Goal: Navigation & Orientation: Find specific page/section

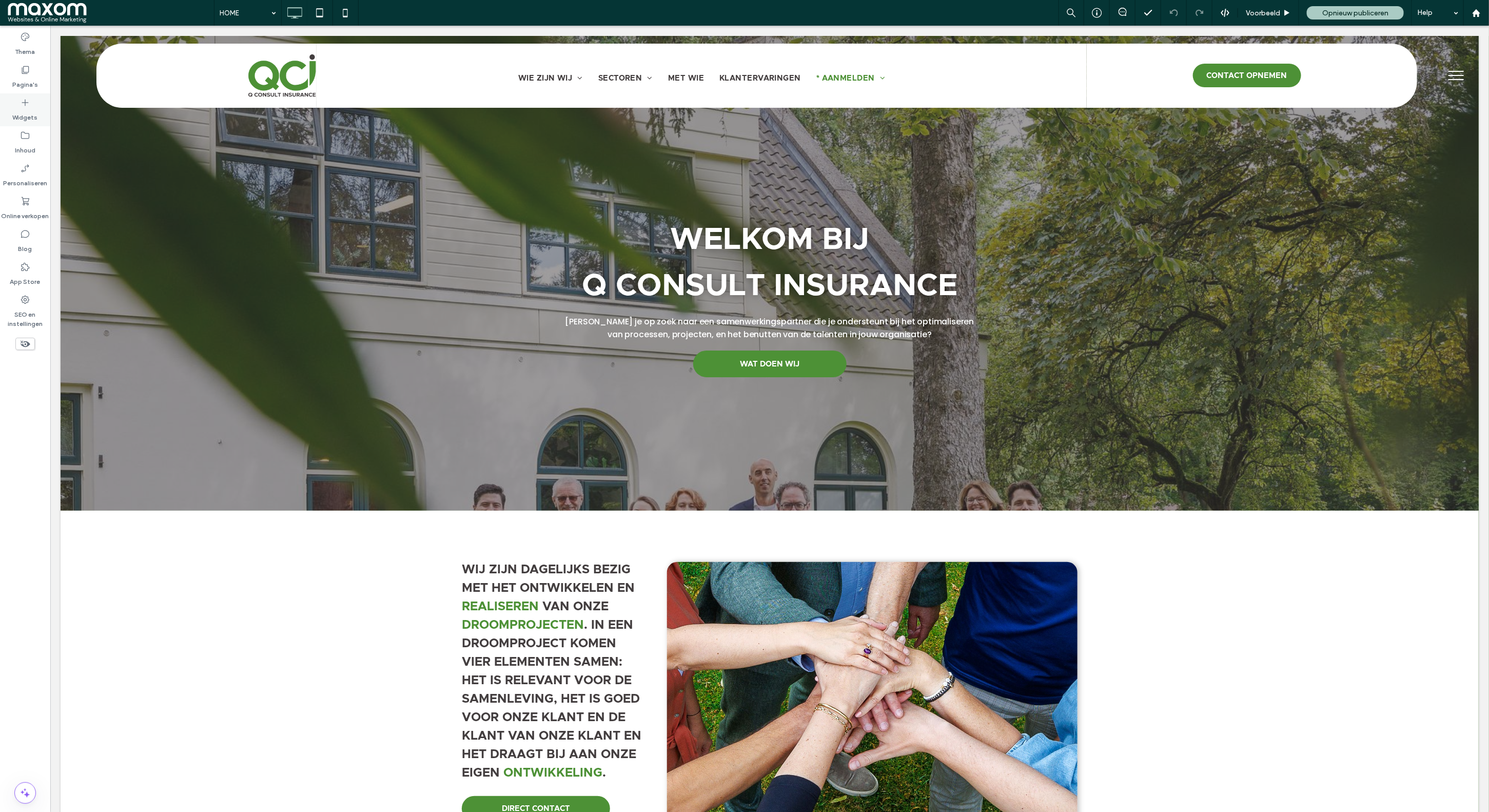
click at [29, 106] on icon at bounding box center [24, 102] width 10 height 10
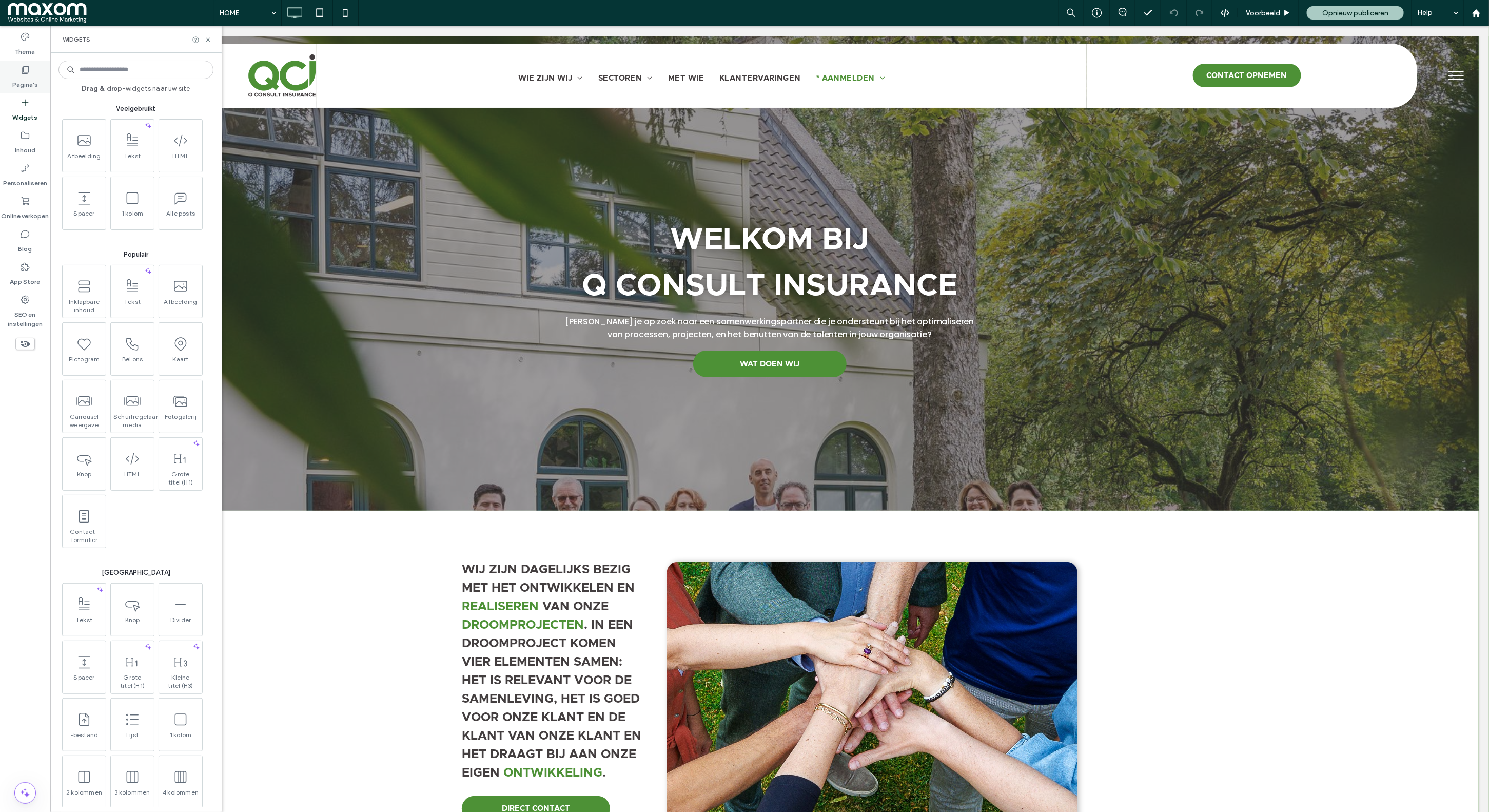
click at [39, 73] on div "Pagina's" at bounding box center [25, 77] width 50 height 32
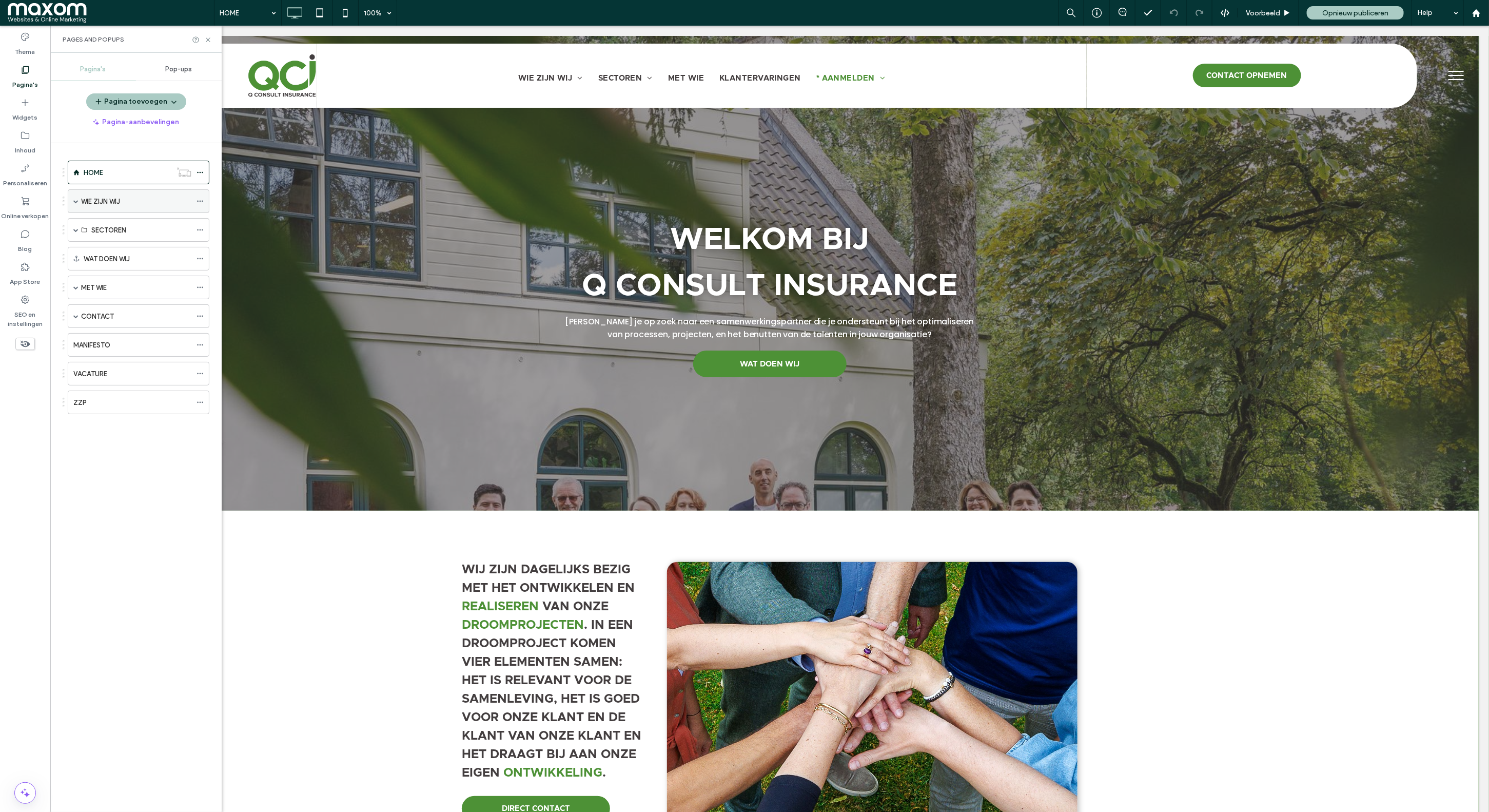
click at [141, 203] on div "WIE ZIJN WIJ" at bounding box center [136, 202] width 111 height 11
click at [122, 273] on div "TEAM" at bounding box center [147, 272] width 90 height 11
click at [210, 39] on icon at bounding box center [208, 40] width 8 height 8
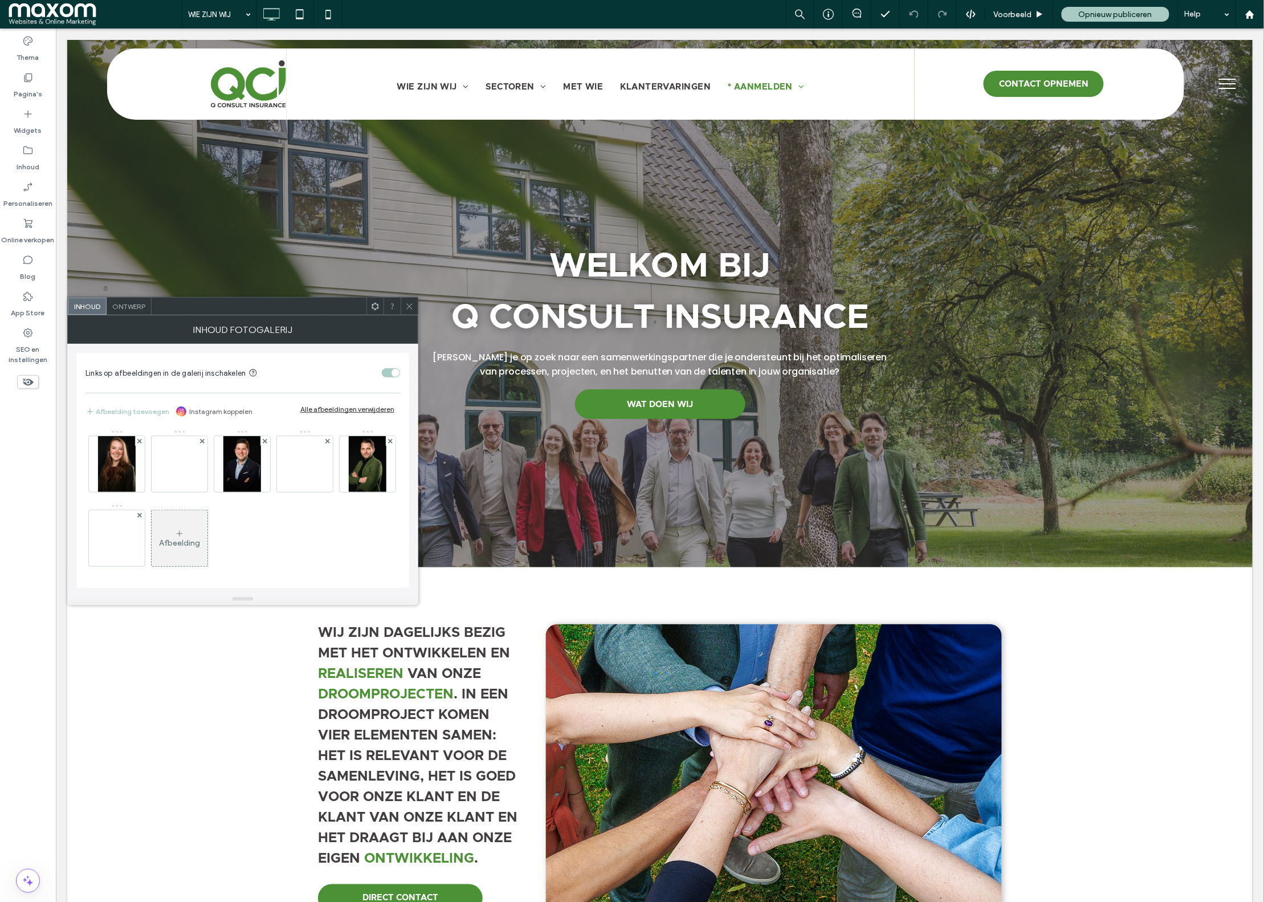
click at [409, 310] on icon at bounding box center [409, 306] width 9 height 9
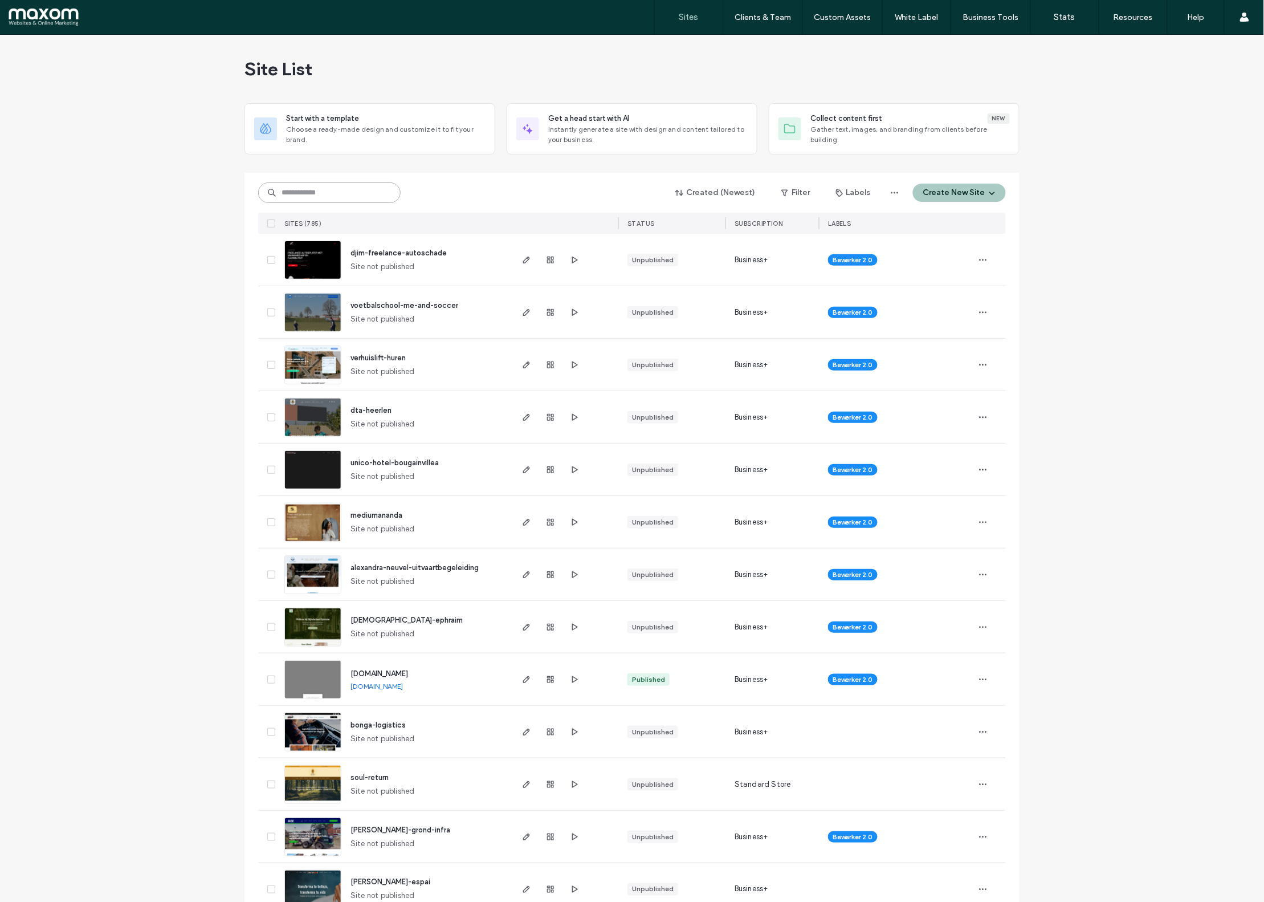
click at [303, 187] on input at bounding box center [329, 192] width 142 height 21
click at [309, 191] on input at bounding box center [329, 192] width 142 height 21
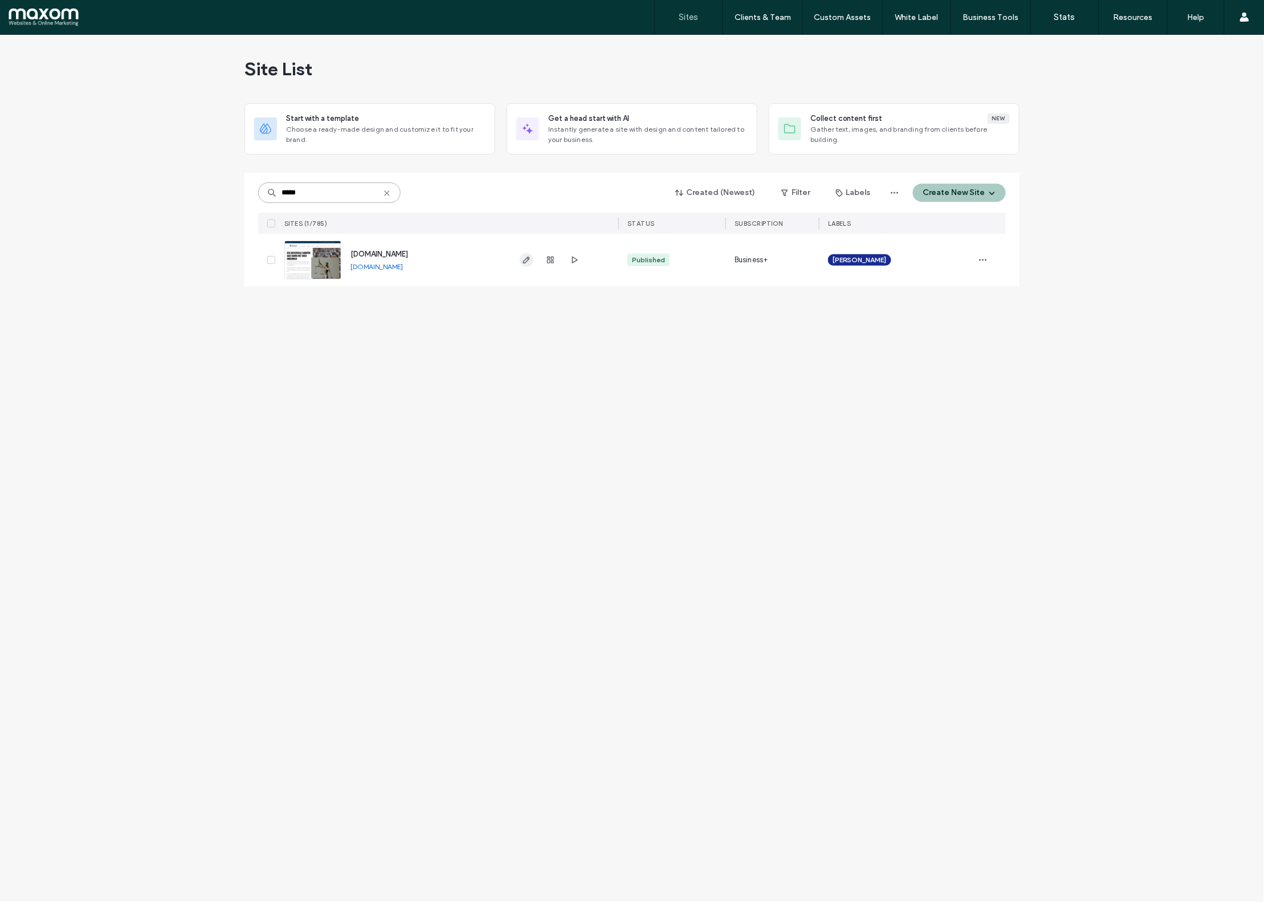
type input "*****"
click at [524, 259] on icon "button" at bounding box center [526, 259] width 9 height 9
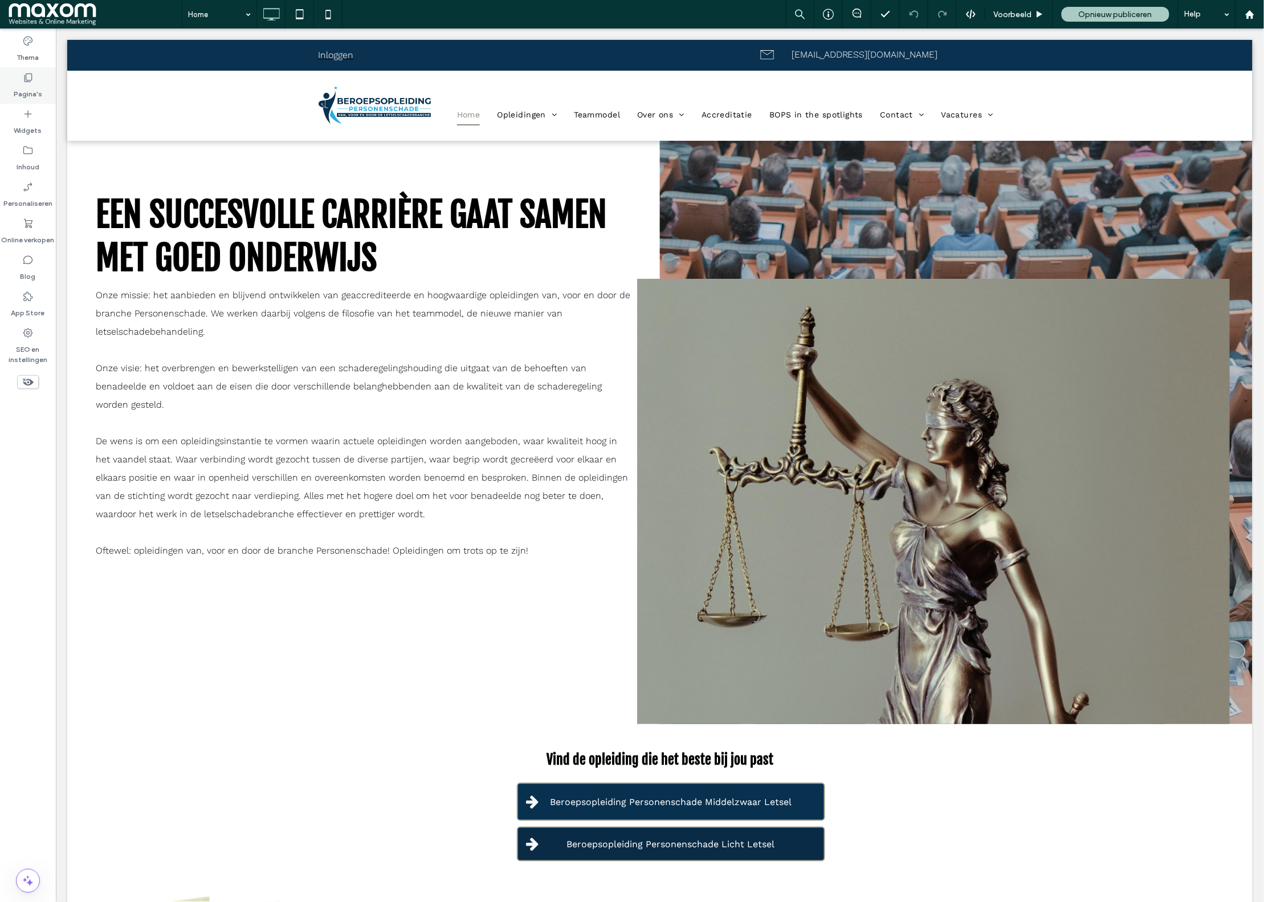
click at [29, 85] on label "Pagina's" at bounding box center [28, 91] width 28 height 16
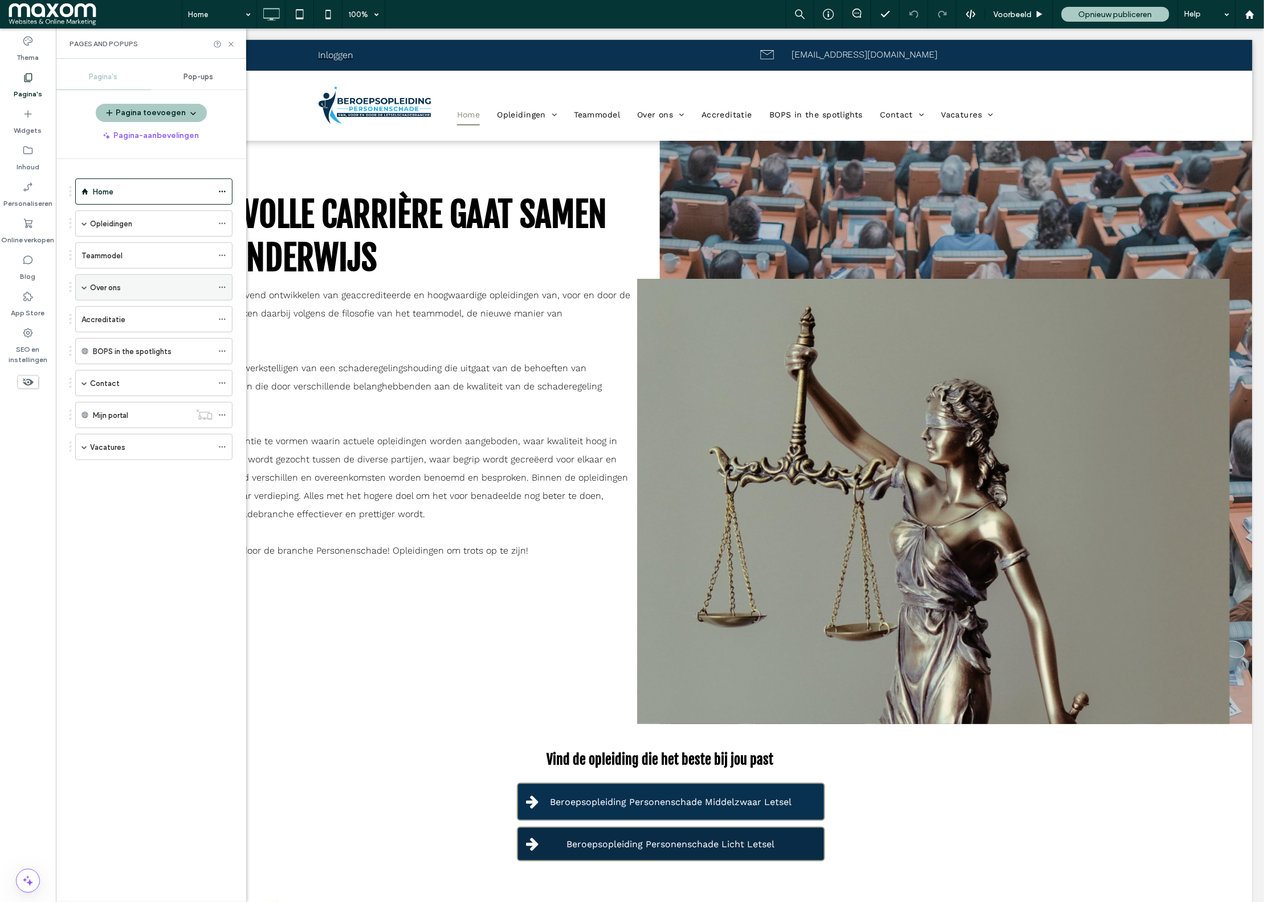
click at [87, 286] on span at bounding box center [84, 287] width 6 height 6
click at [136, 366] on div "Docenten" at bounding box center [156, 366] width 111 height 12
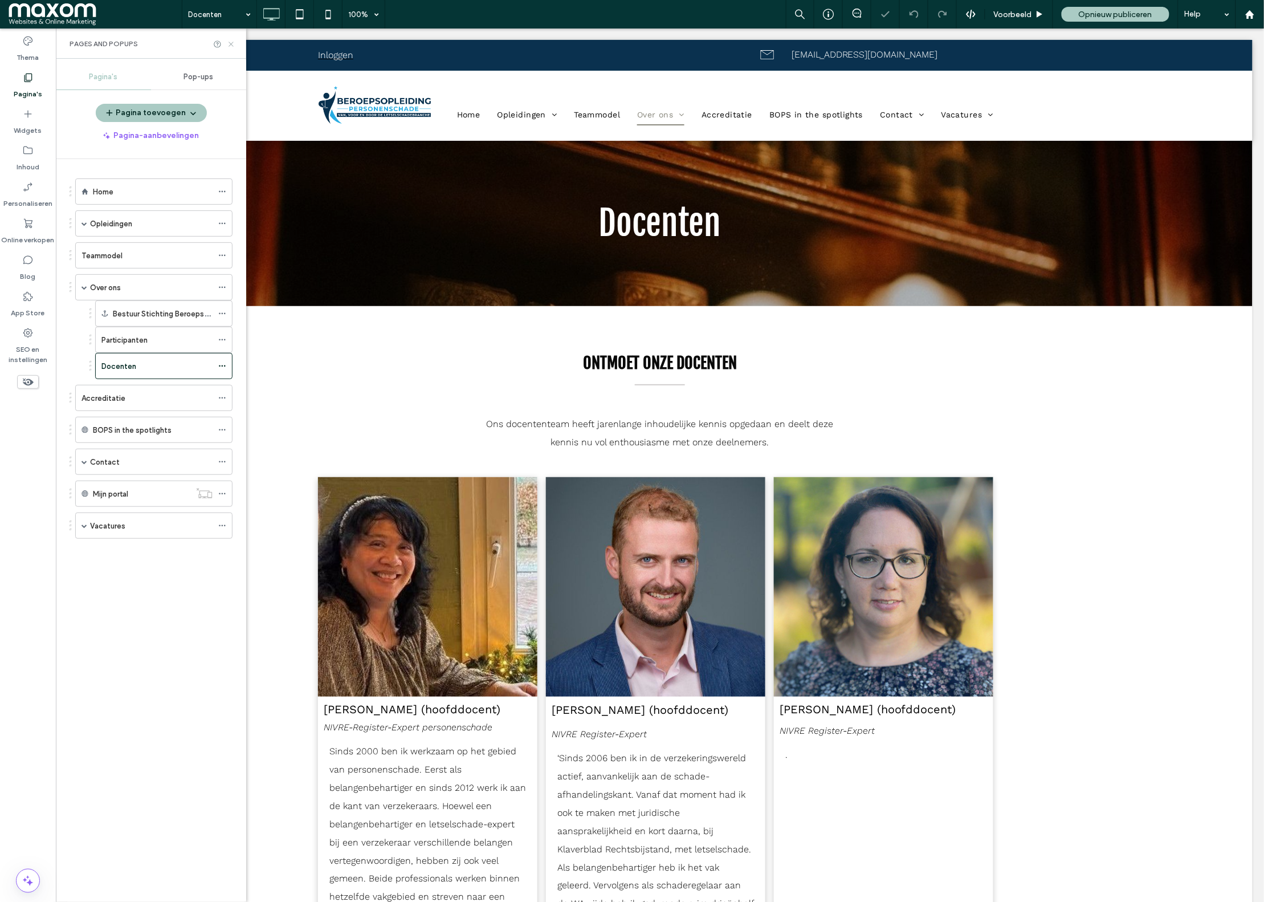
click at [234, 44] on icon at bounding box center [231, 44] width 9 height 9
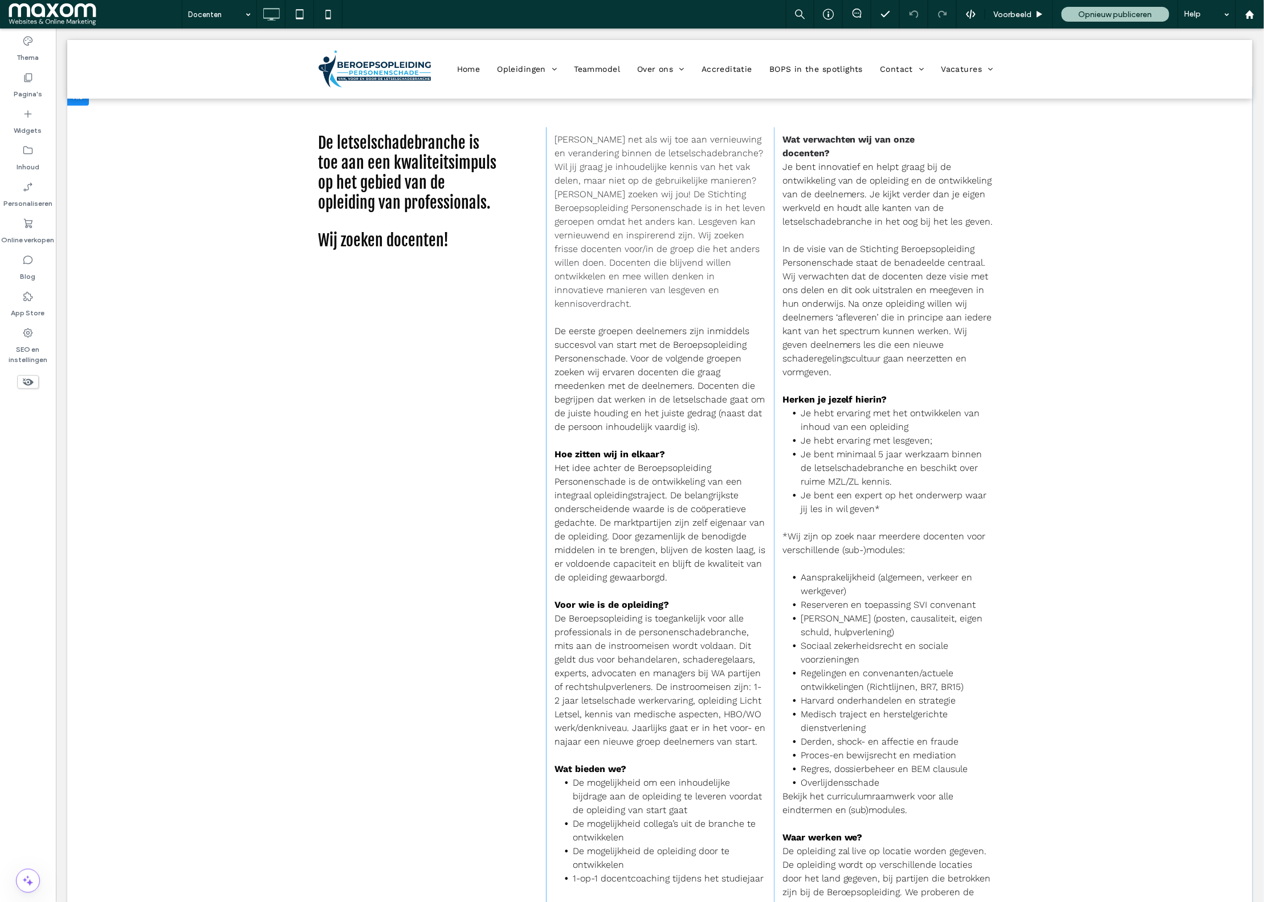
scroll to position [8190, 0]
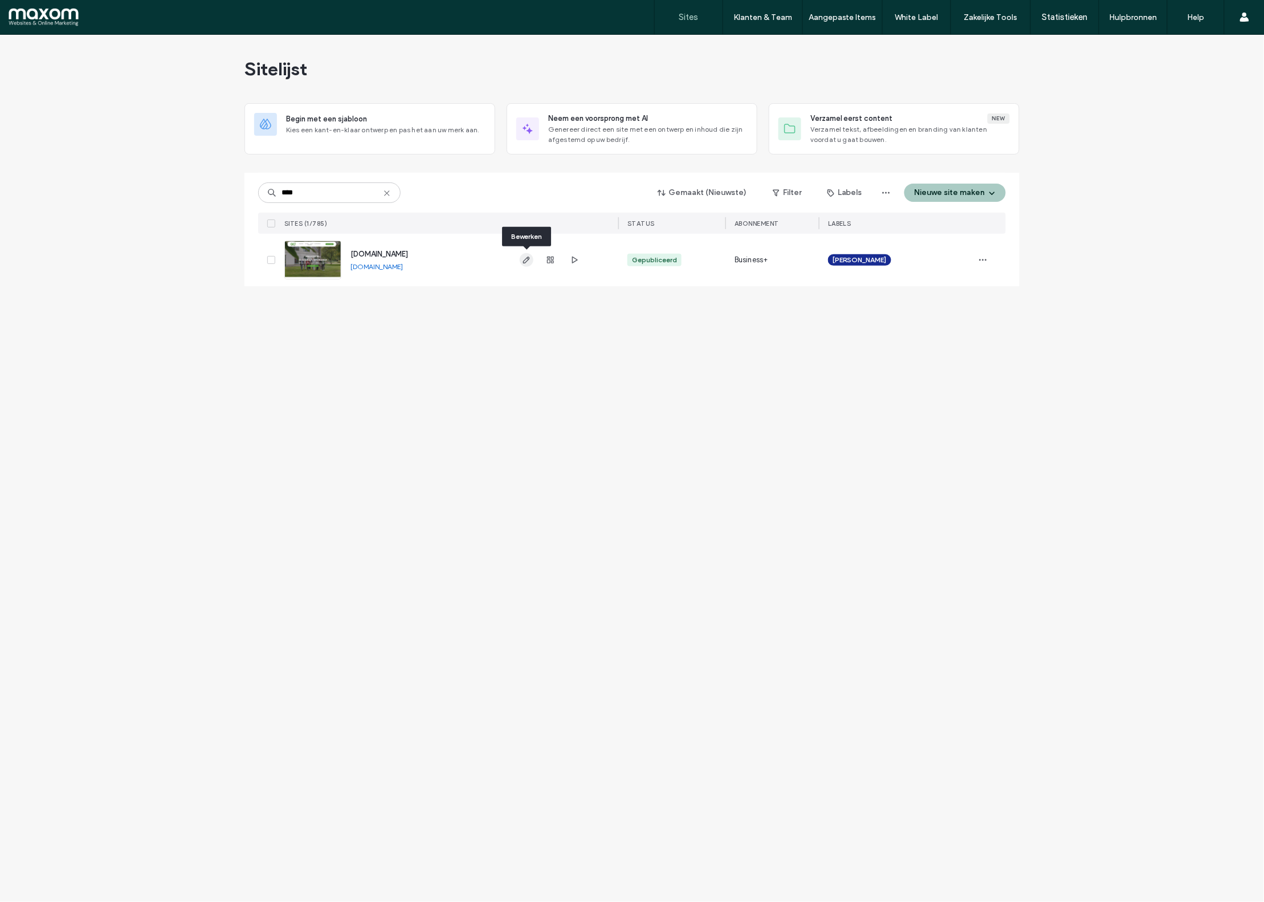
type input "****"
click at [531, 263] on icon "button" at bounding box center [526, 259] width 9 height 9
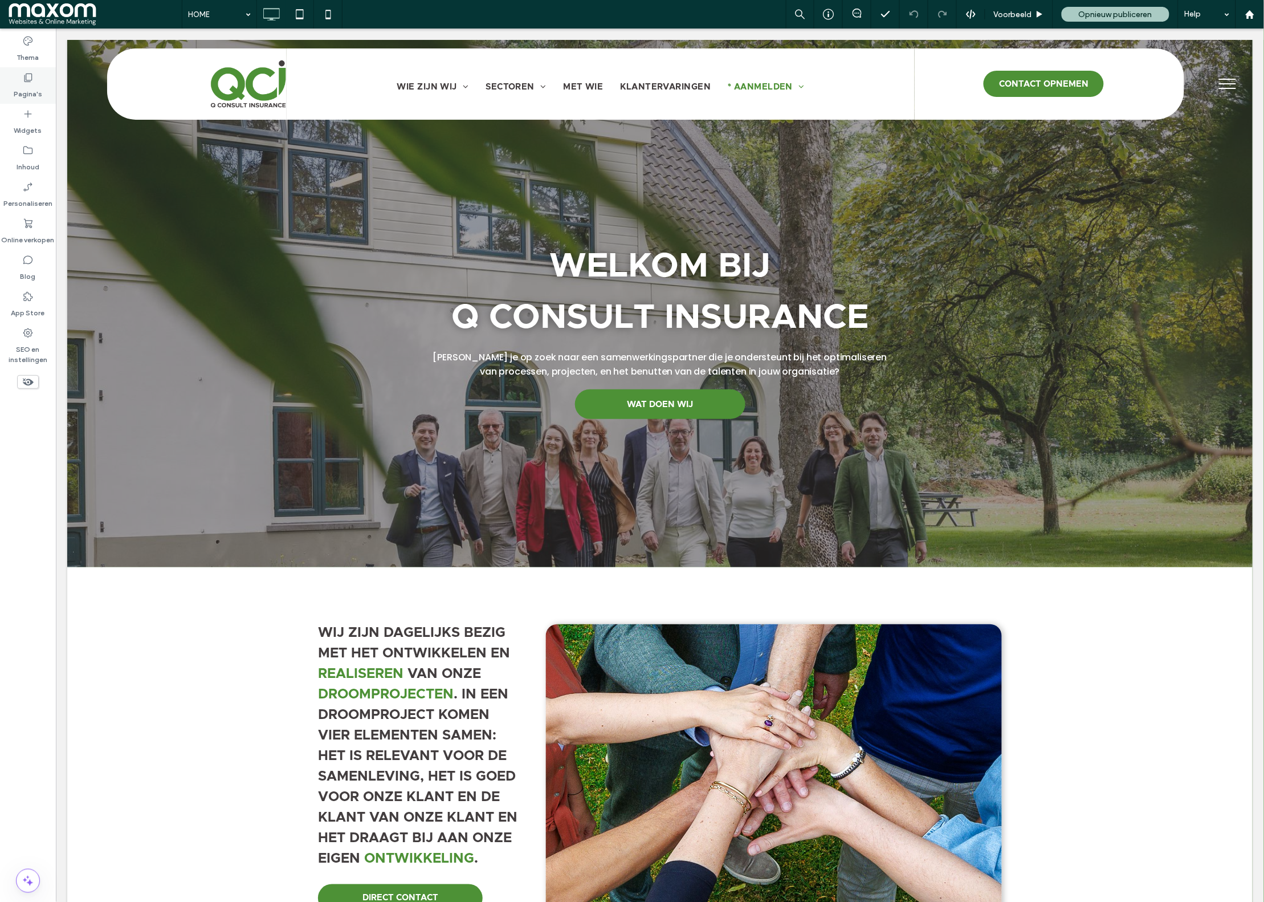
click at [34, 77] on div "Pagina's" at bounding box center [28, 85] width 56 height 36
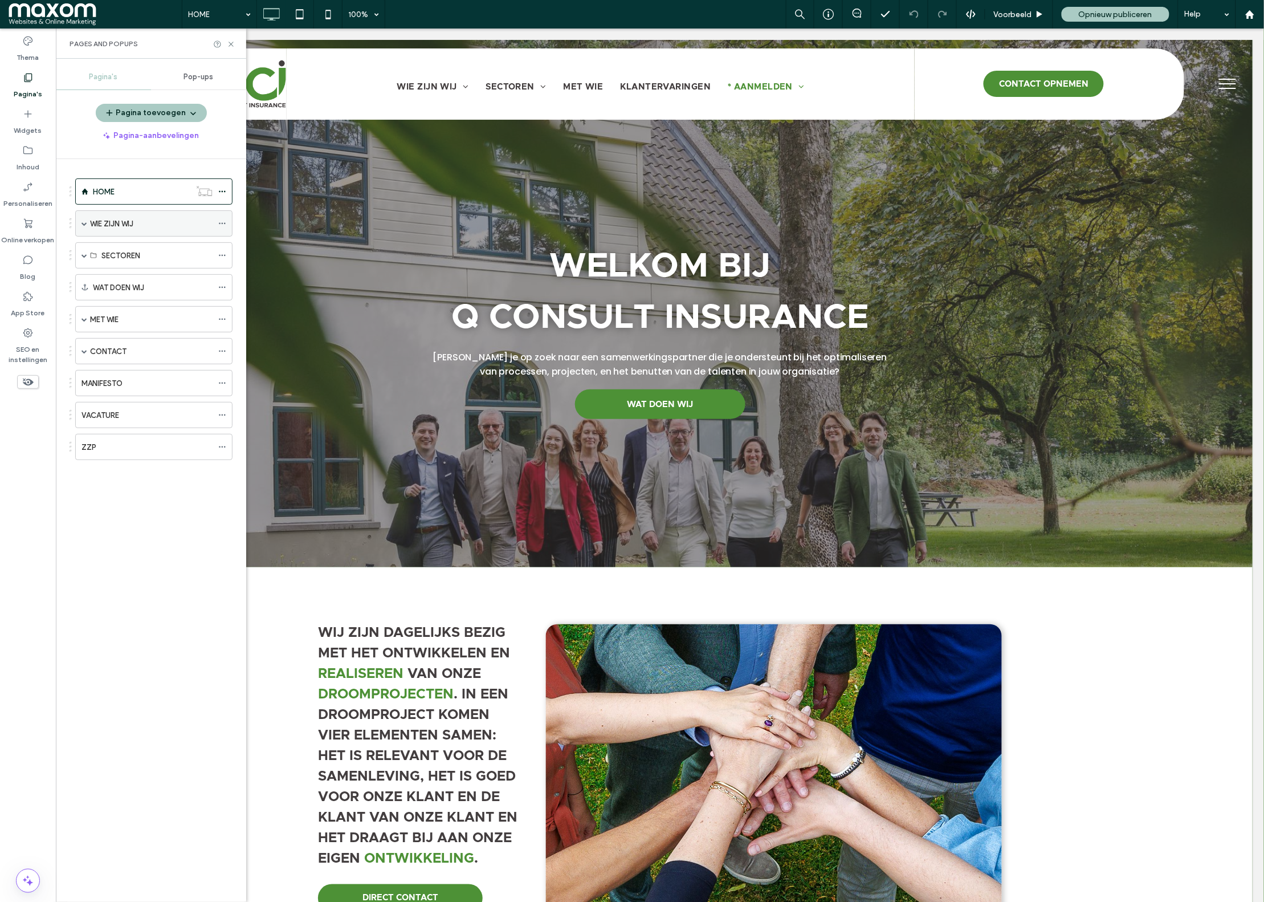
click at [87, 221] on div "WIE ZIJN WIJ" at bounding box center [153, 223] width 157 height 26
click at [87, 221] on span at bounding box center [84, 223] width 6 height 25
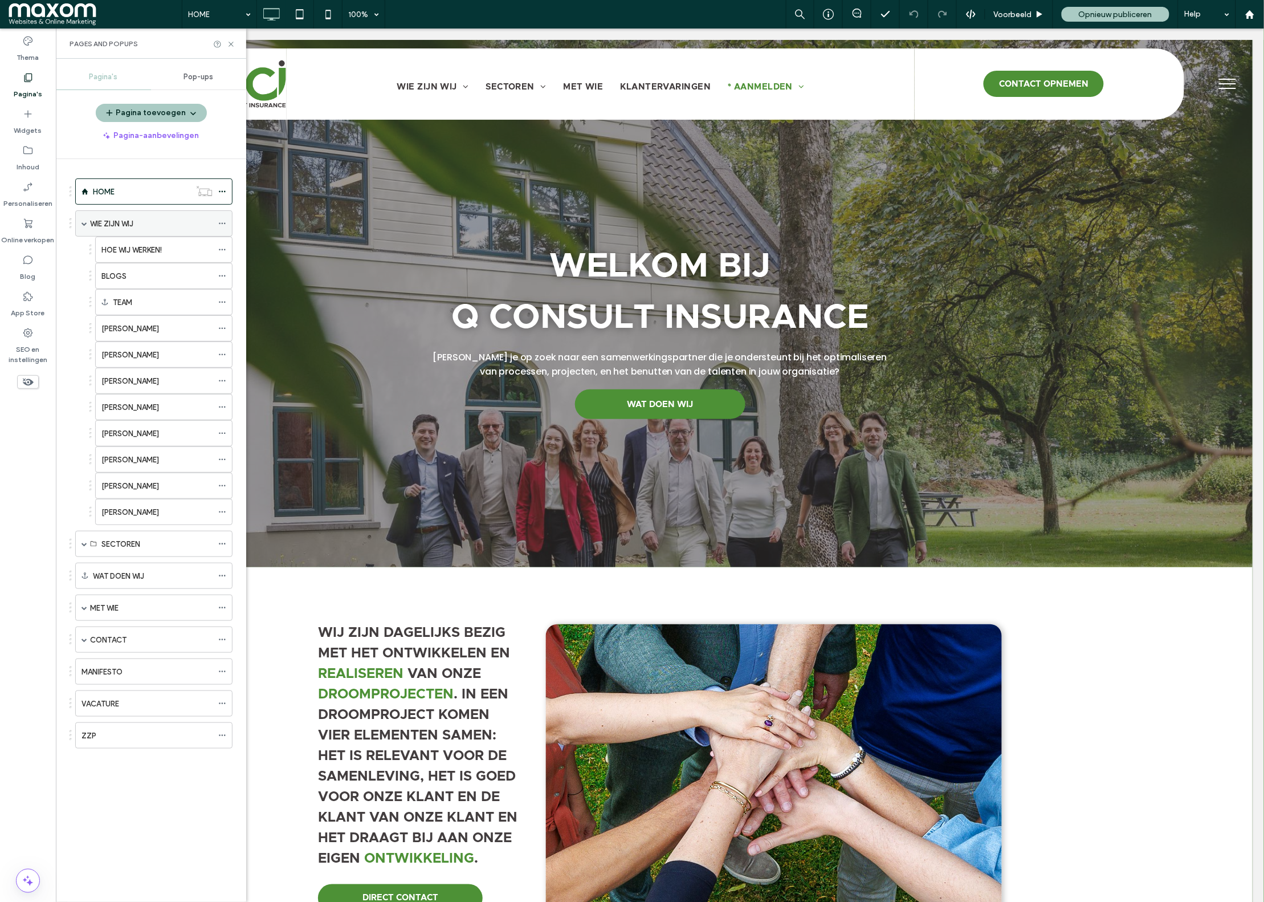
click at [83, 225] on span at bounding box center [84, 224] width 6 height 6
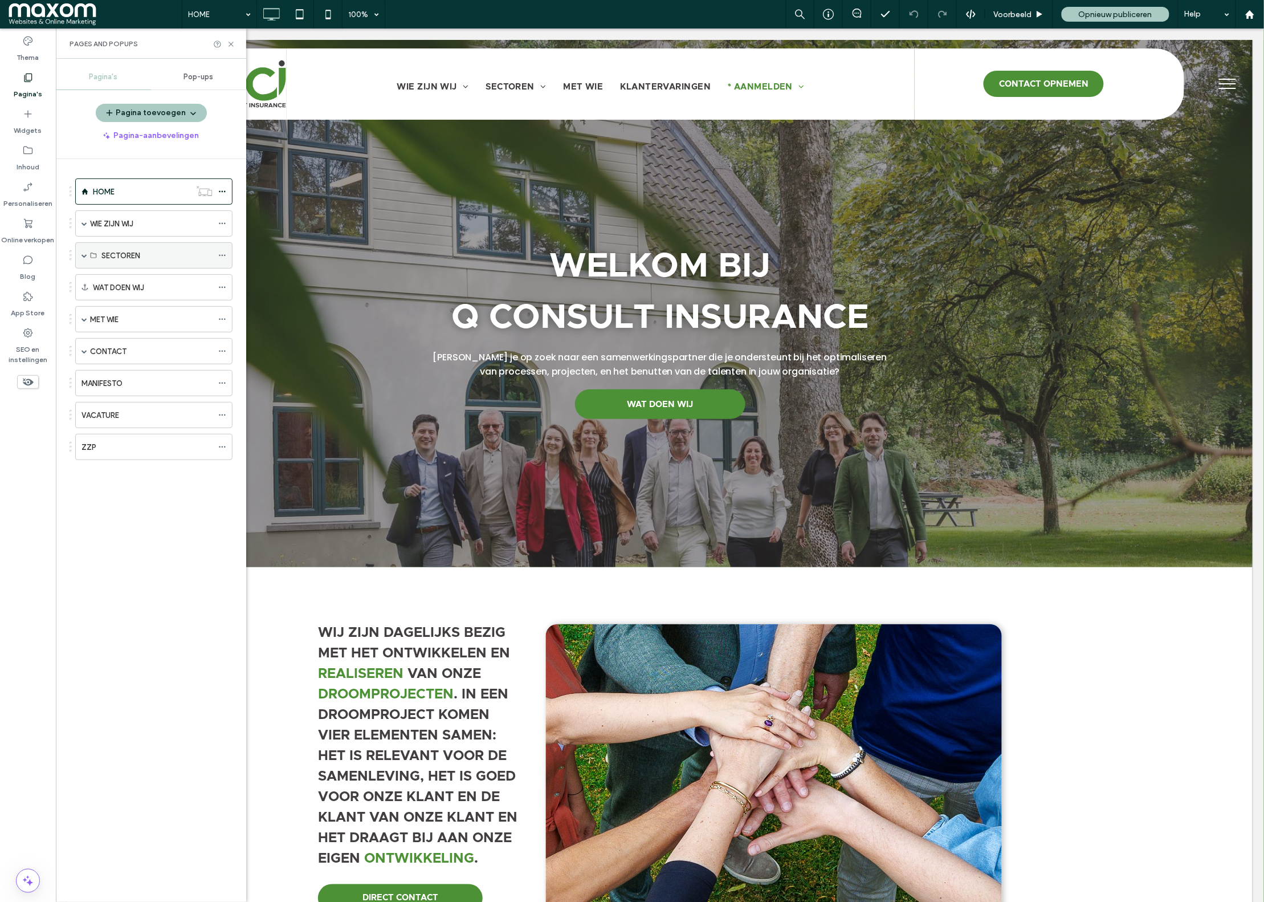
click at [83, 254] on span at bounding box center [84, 255] width 6 height 6
click at [83, 317] on span at bounding box center [84, 319] width 6 height 6
click at [85, 283] on div "WAT DOEN WIJ" at bounding box center [153, 287] width 157 height 26
click at [79, 253] on div "SECTOREN" at bounding box center [153, 255] width 157 height 26
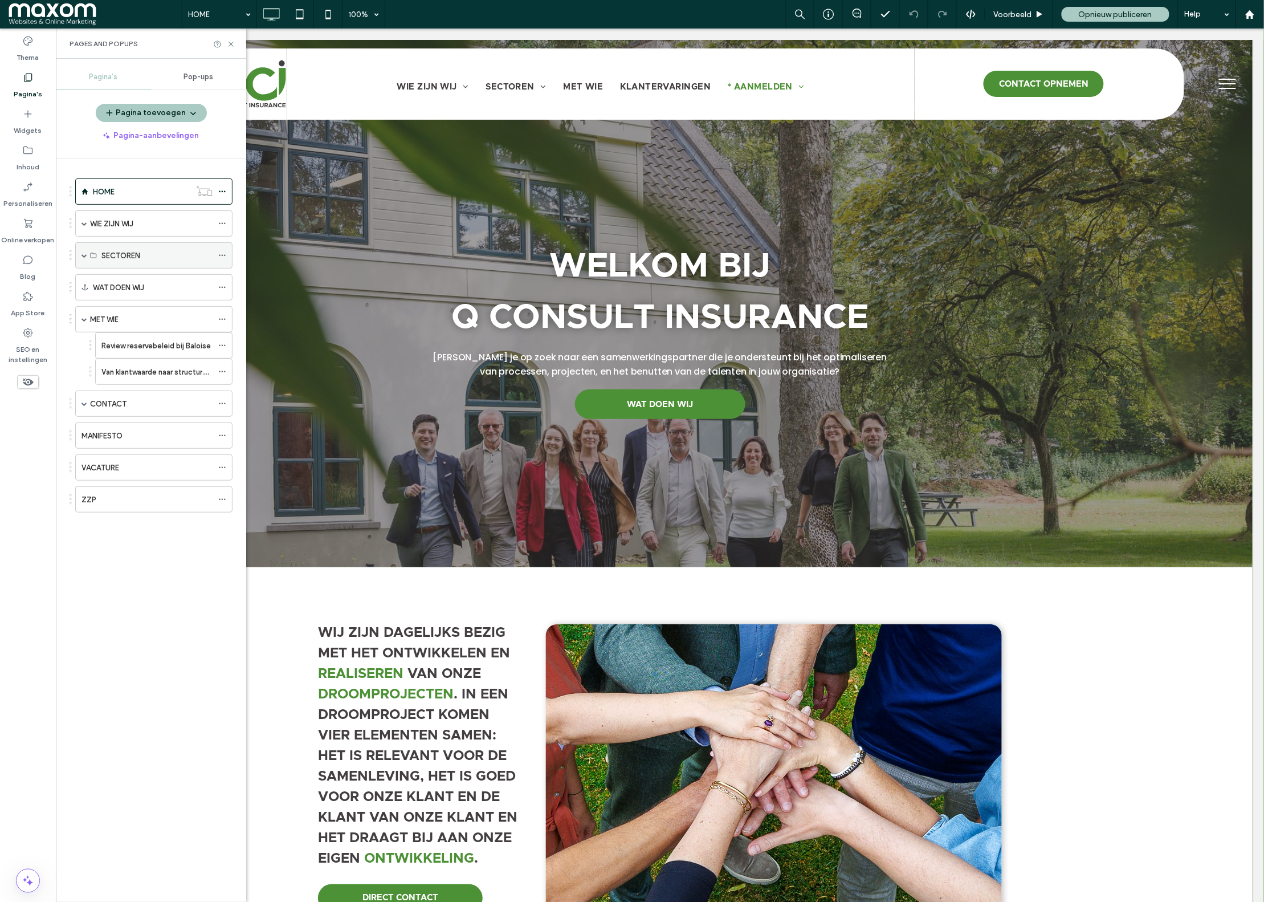
click at [84, 253] on span at bounding box center [84, 255] width 6 height 6
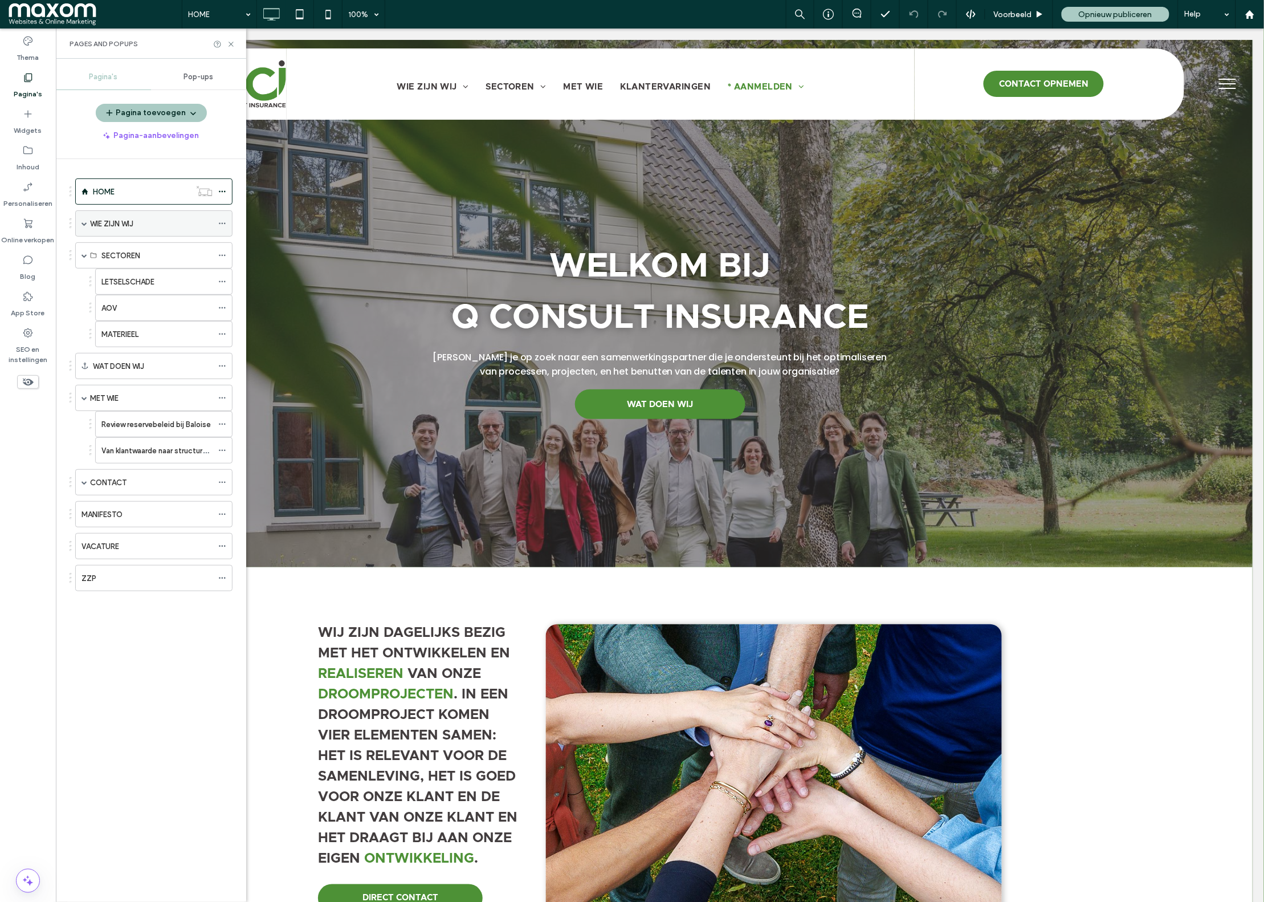
click at [82, 222] on span at bounding box center [84, 224] width 6 height 6
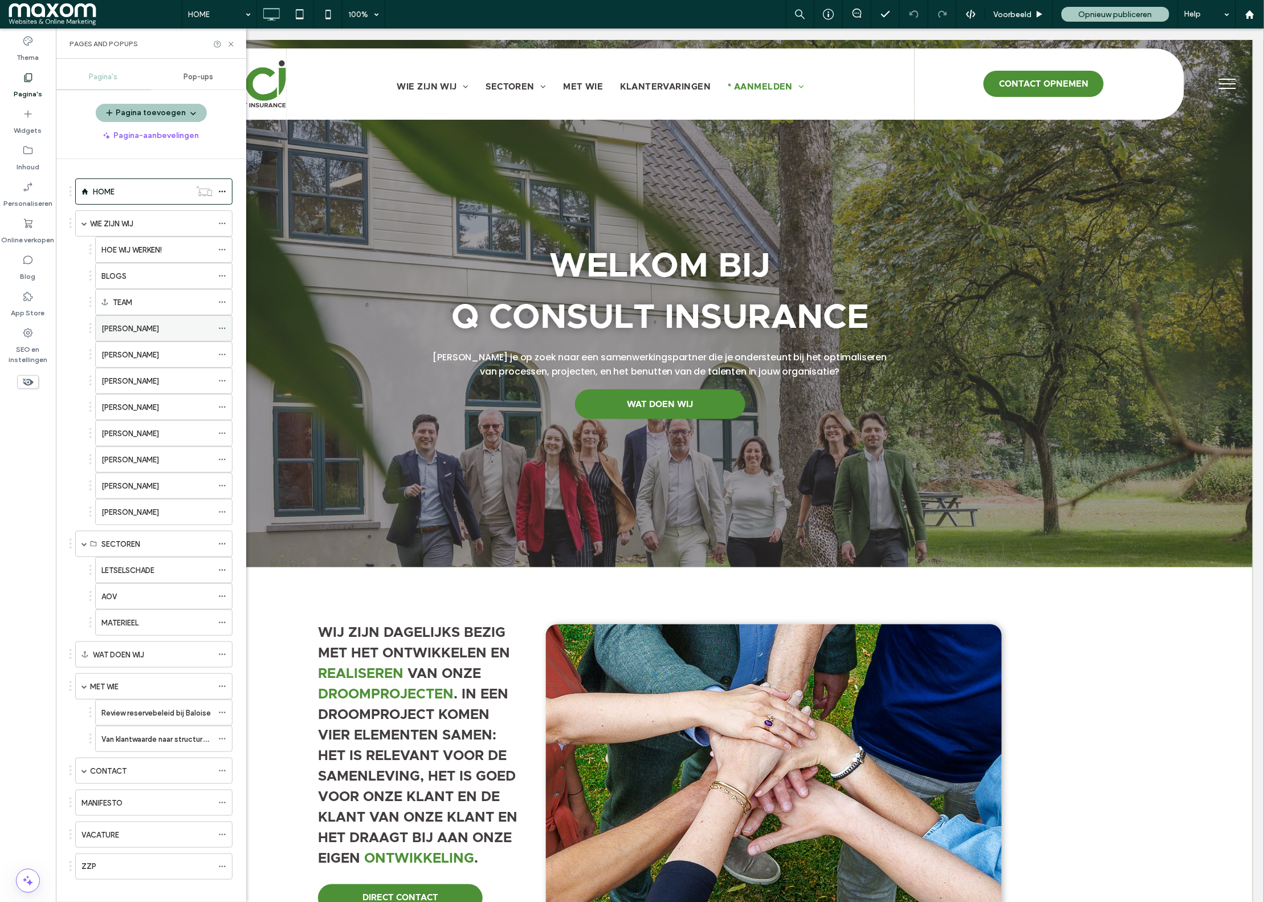
click at [159, 330] on div "Marijn Poorter" at bounding box center [156, 329] width 111 height 12
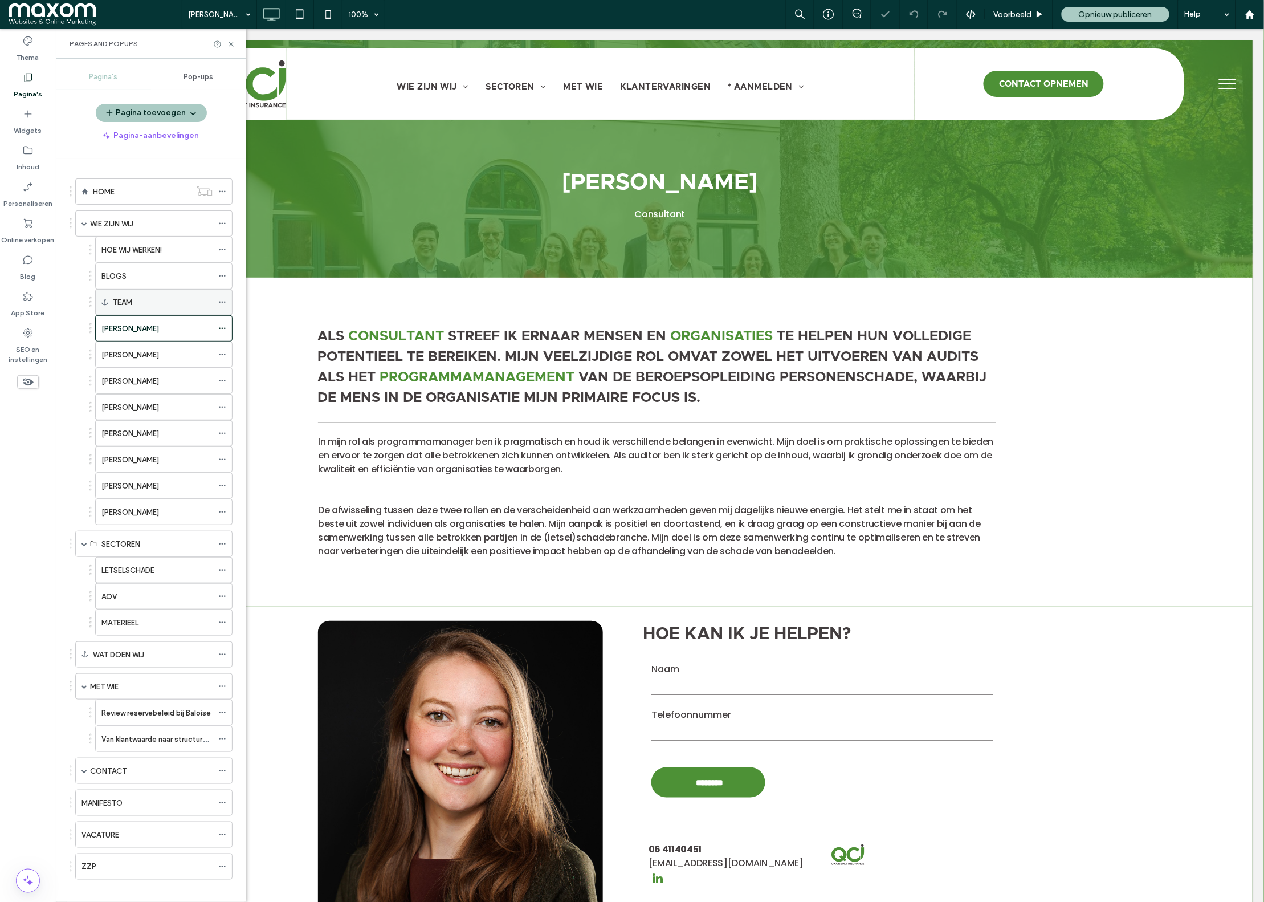
click at [154, 304] on div "TEAM" at bounding box center [163, 302] width 100 height 12
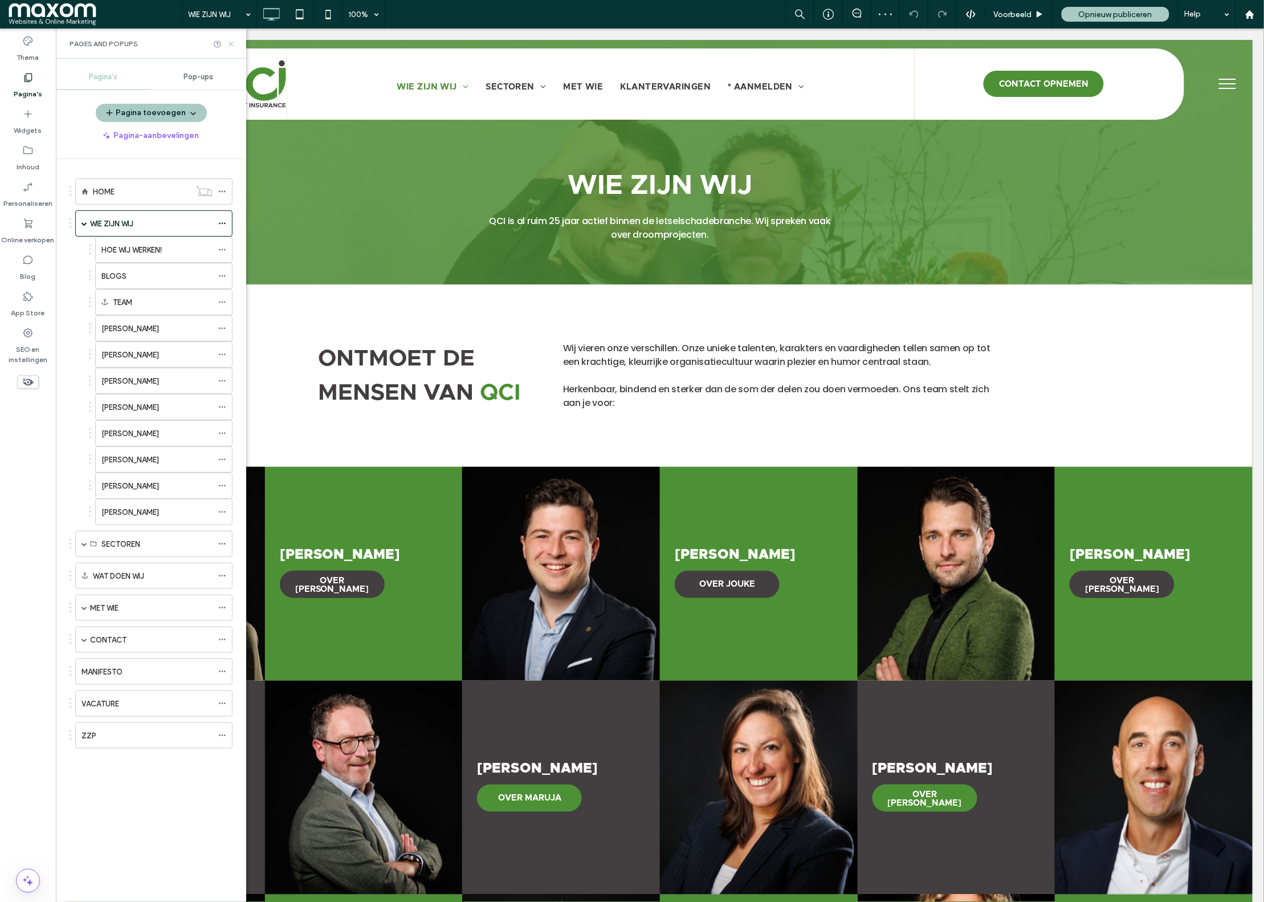
drag, startPoint x: 233, startPoint y: 40, endPoint x: 176, endPoint y: 12, distance: 63.2
click at [233, 40] on icon at bounding box center [231, 44] width 9 height 9
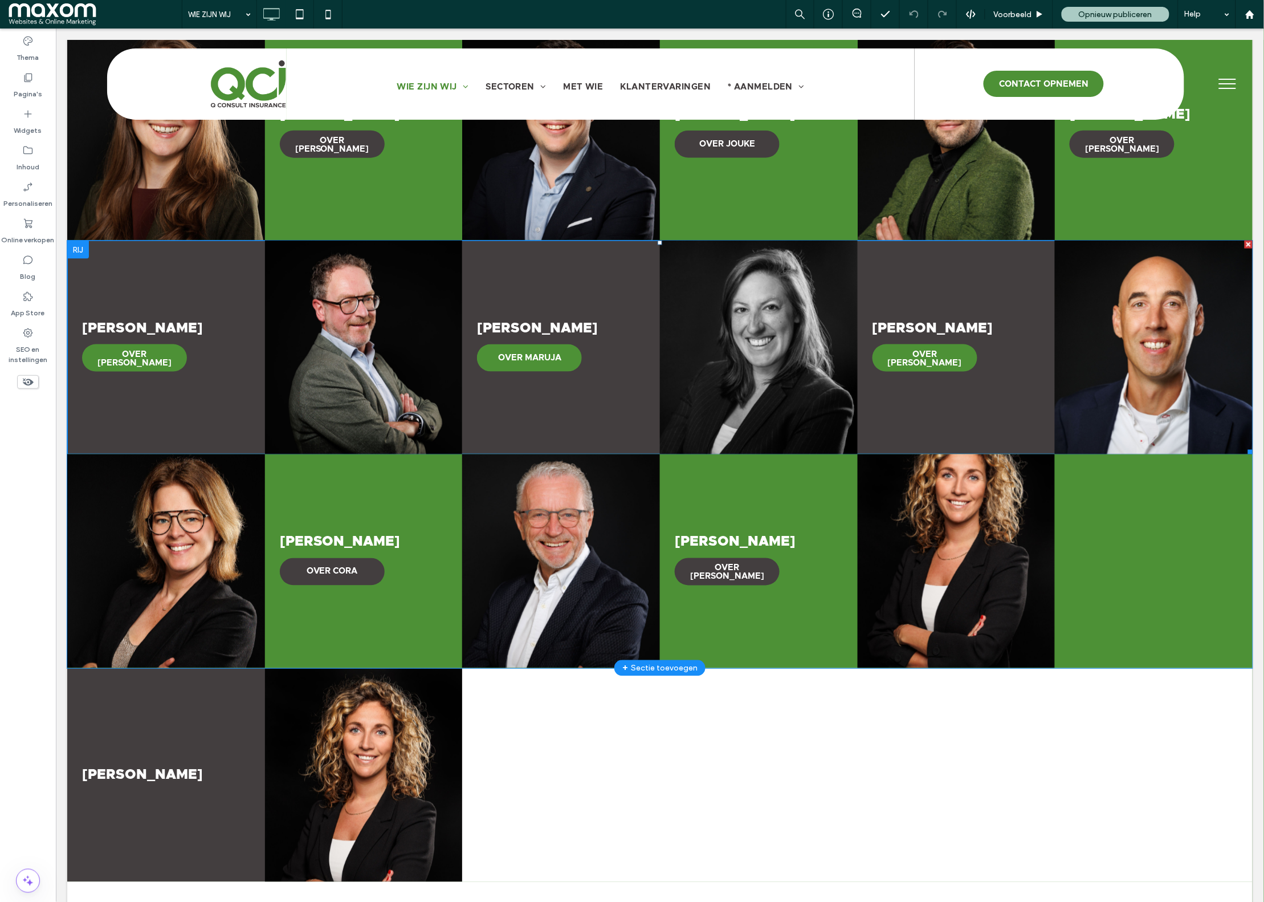
scroll to position [441, 0]
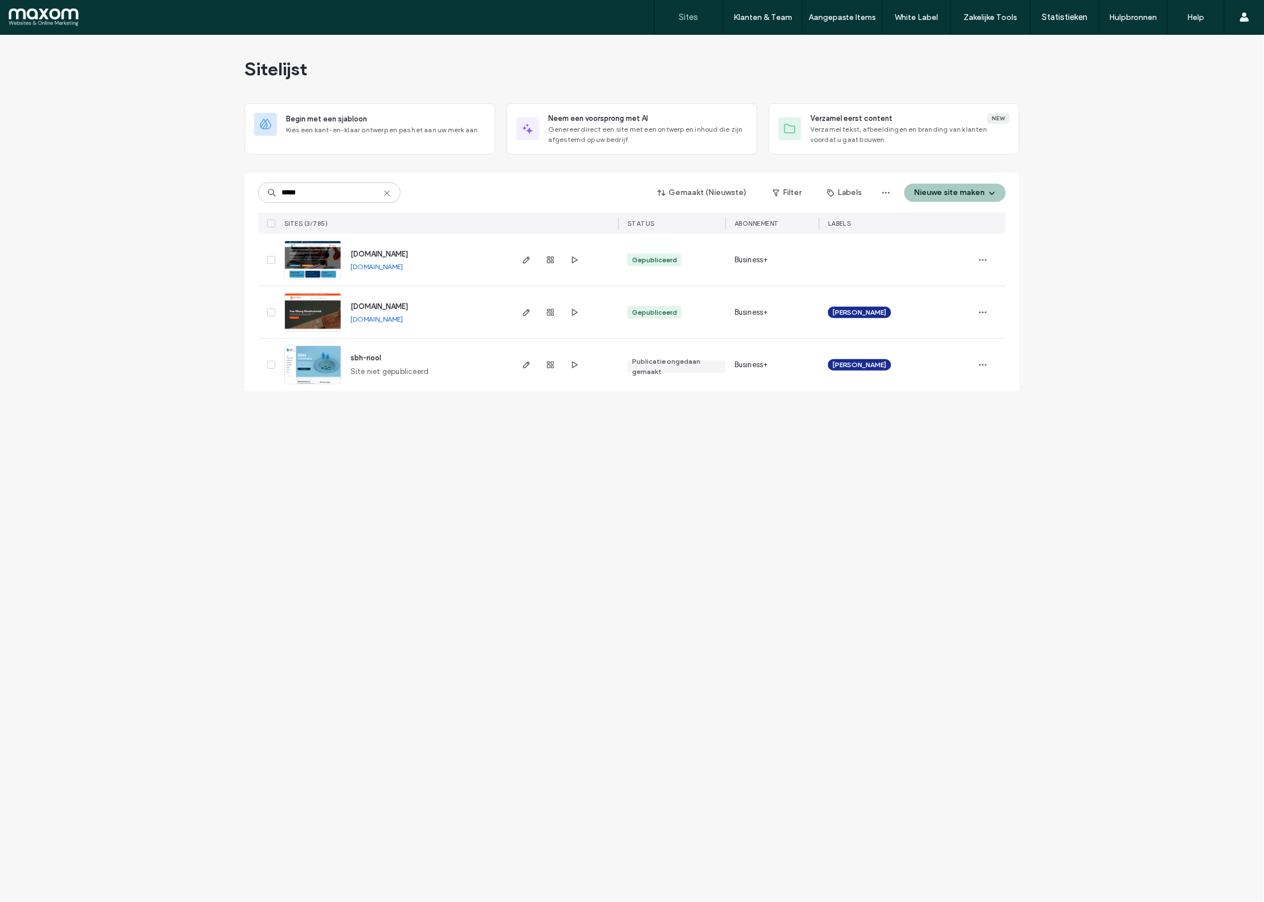
type input "*****"
